Goal: Use online tool/utility: Utilize a website feature to perform a specific function

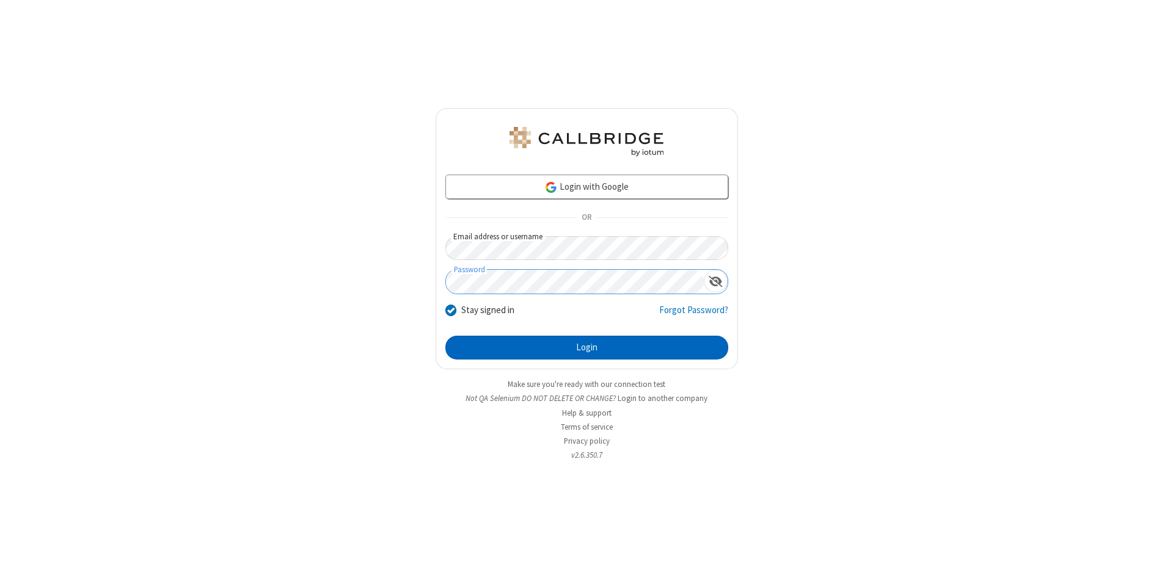
click at [586, 348] on button "Login" at bounding box center [586, 348] width 283 height 24
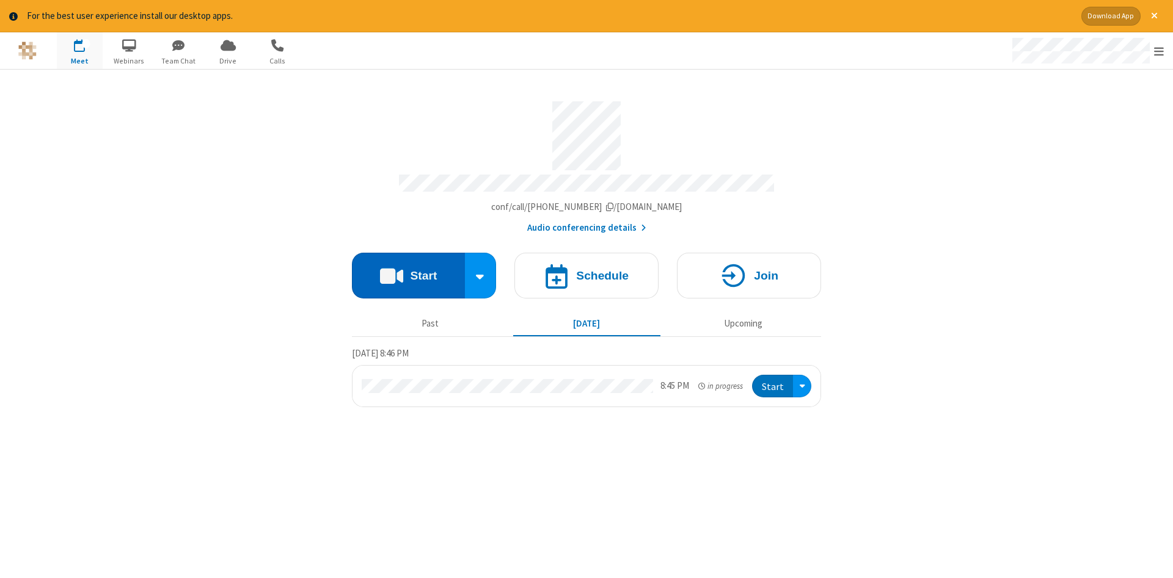
click at [408, 271] on button "Start" at bounding box center [408, 276] width 113 height 46
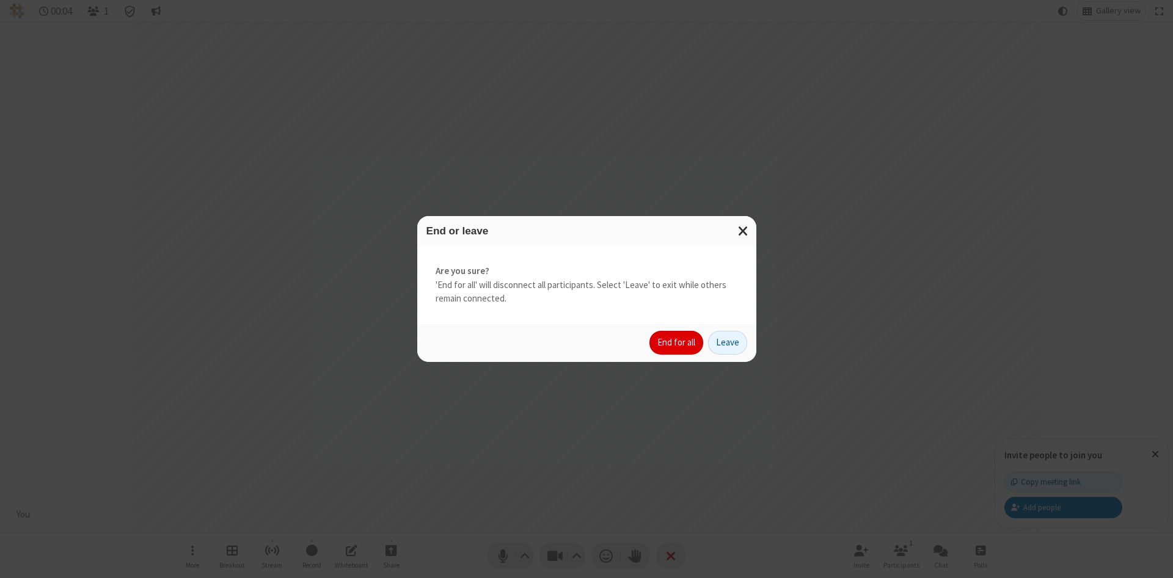
click at [677, 343] on button "End for all" at bounding box center [676, 343] width 54 height 24
